Goal: Transaction & Acquisition: Download file/media

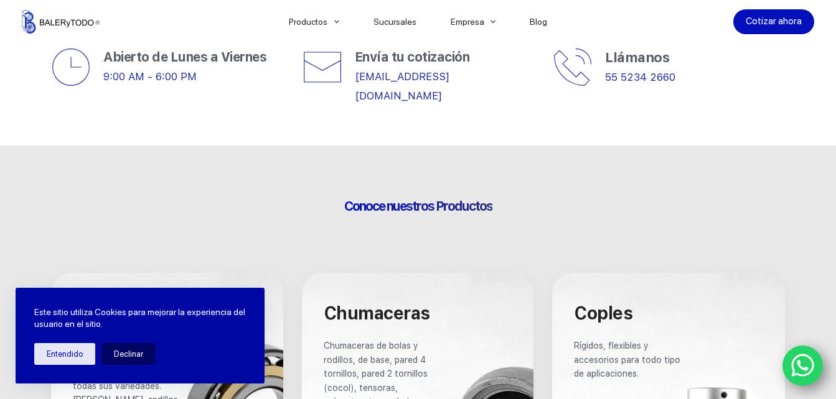
scroll to position [543, 0]
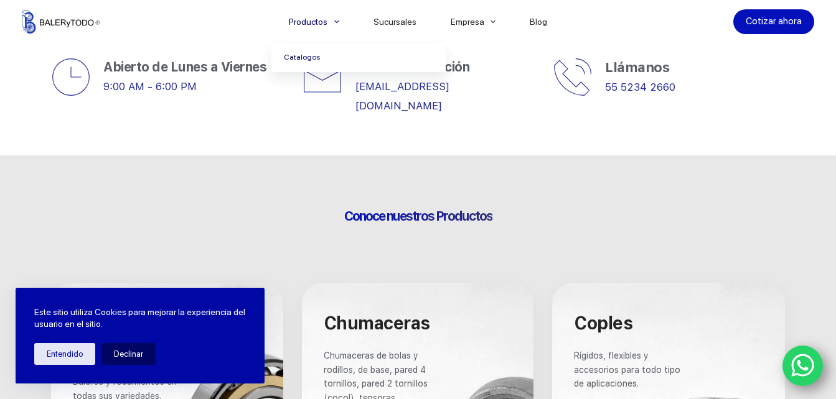
click at [304, 57] on link "Catalogos" at bounding box center [358, 58] width 174 height 29
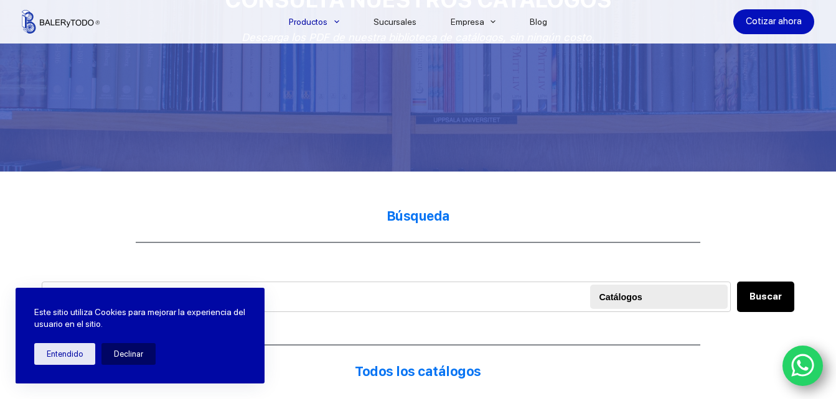
scroll to position [302, 0]
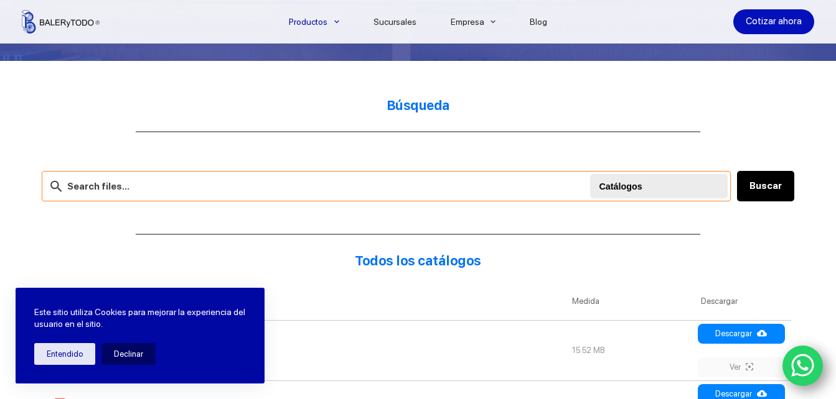
click at [326, 185] on input "text" at bounding box center [386, 186] width 689 height 30
type input "reten"
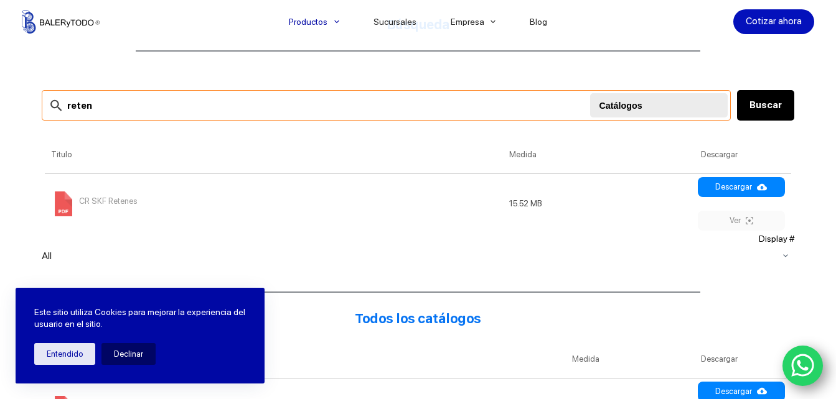
scroll to position [411, 0]
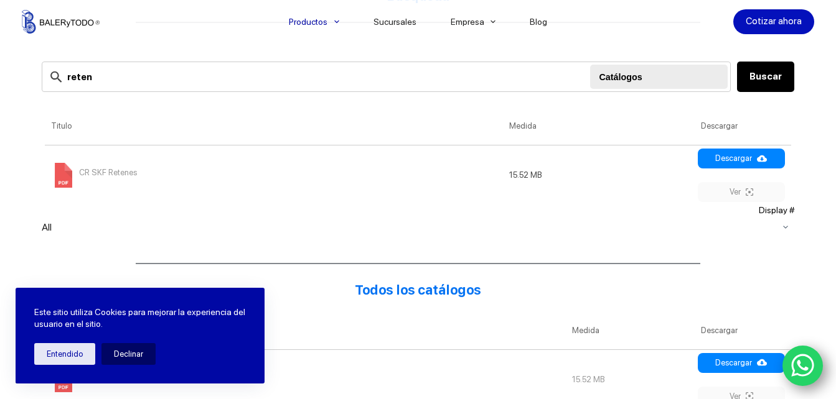
click at [108, 172] on span "CR SKF Retenes" at bounding box center [108, 173] width 58 height 20
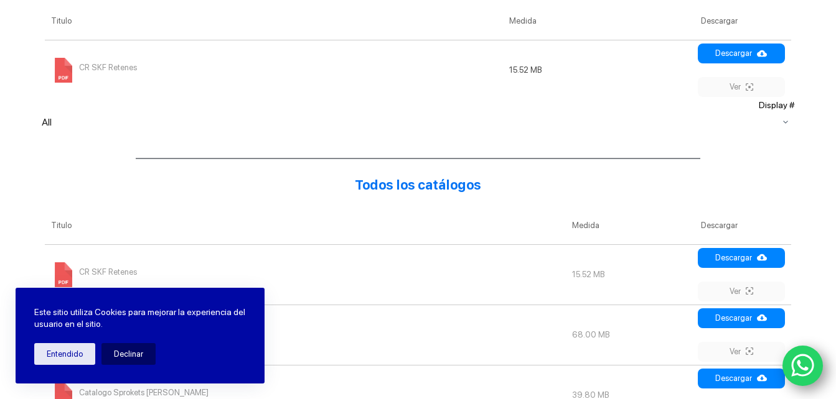
scroll to position [0, 0]
